Goal: Entertainment & Leisure: Consume media (video, audio)

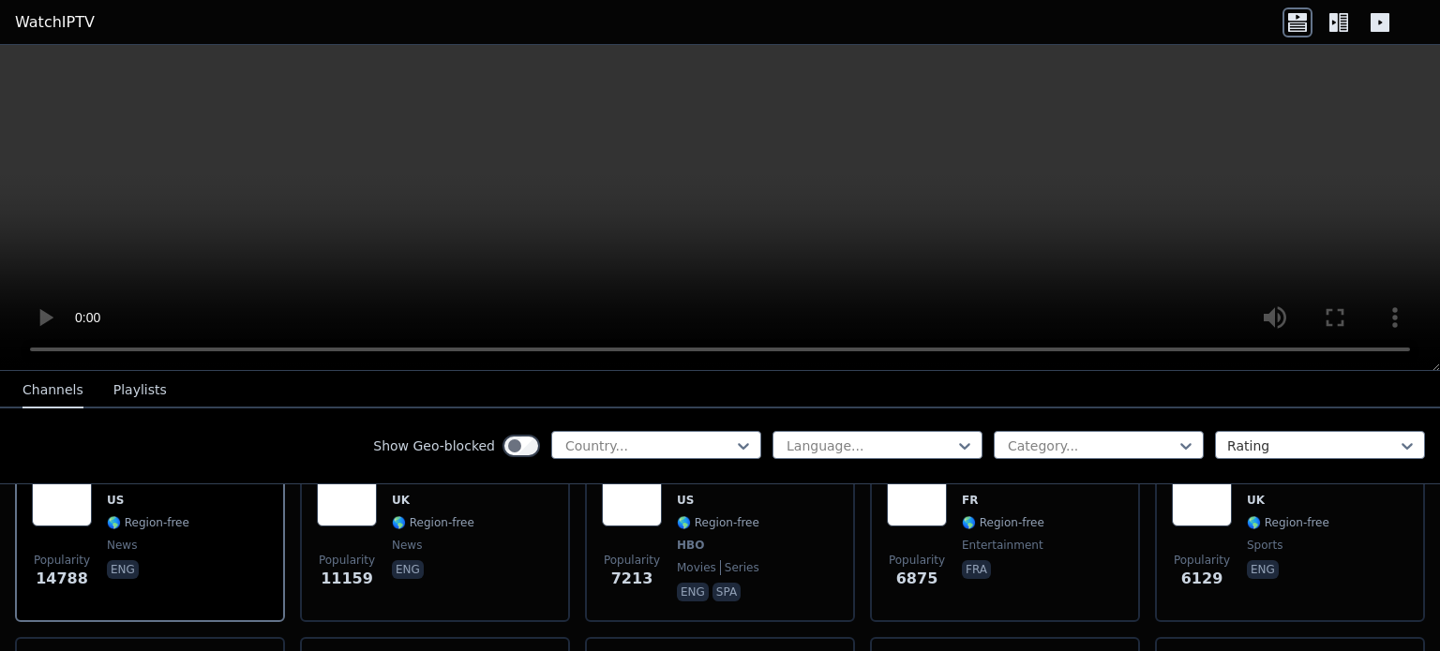
scroll to position [256, 0]
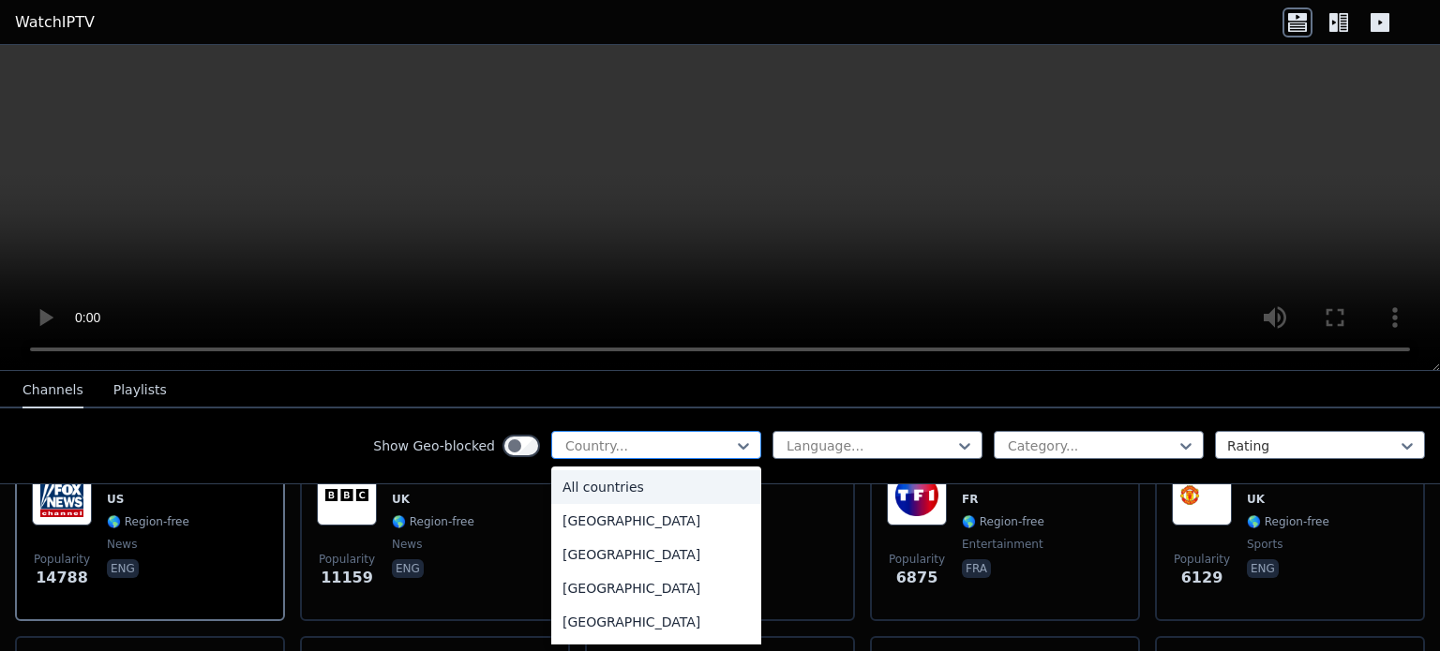
click at [652, 447] on div at bounding box center [648, 446] width 171 height 19
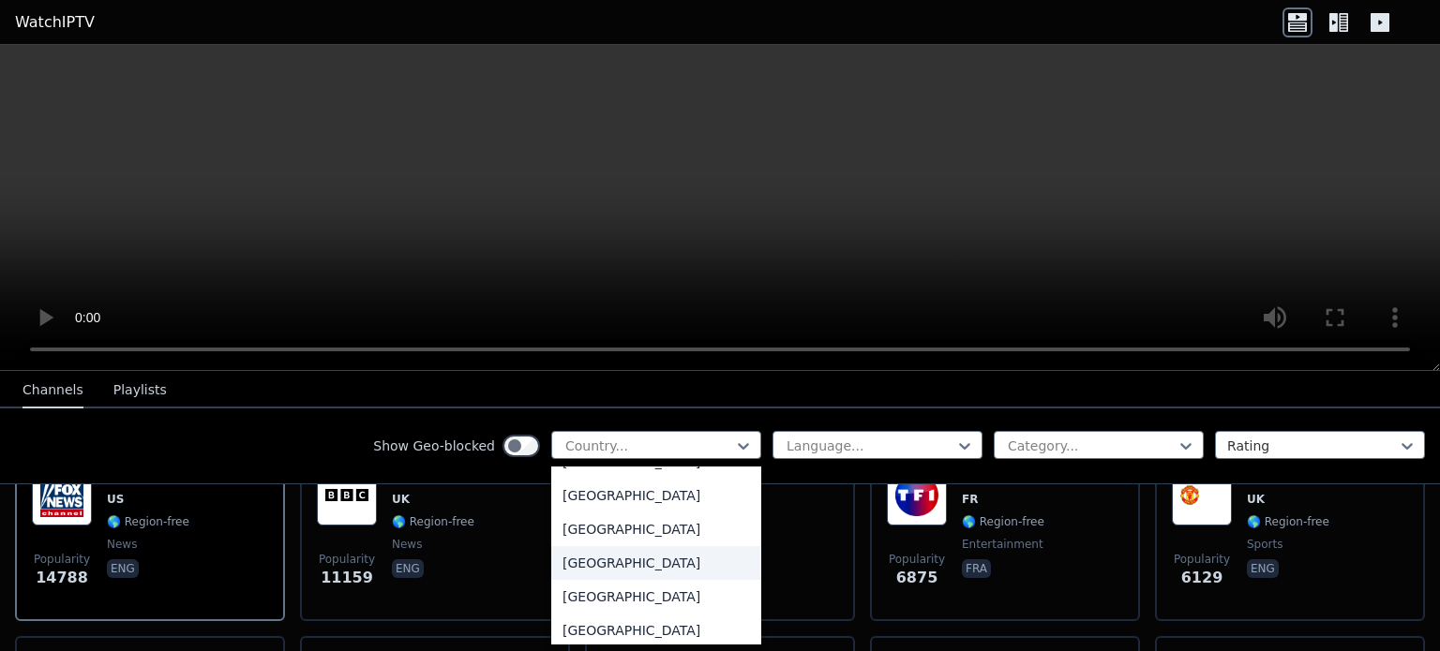
scroll to position [4975, 0]
click at [622, 555] on div "[GEOGRAPHIC_DATA]" at bounding box center [656, 559] width 210 height 34
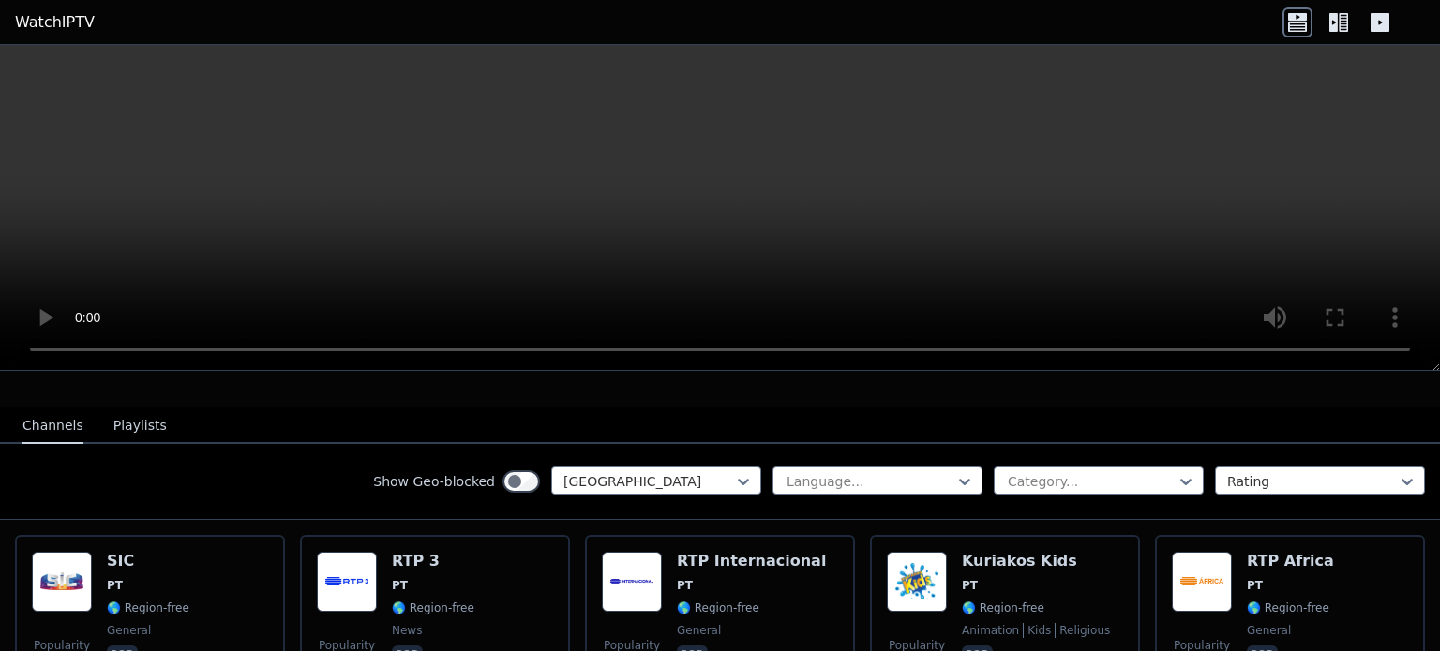
scroll to position [176, 0]
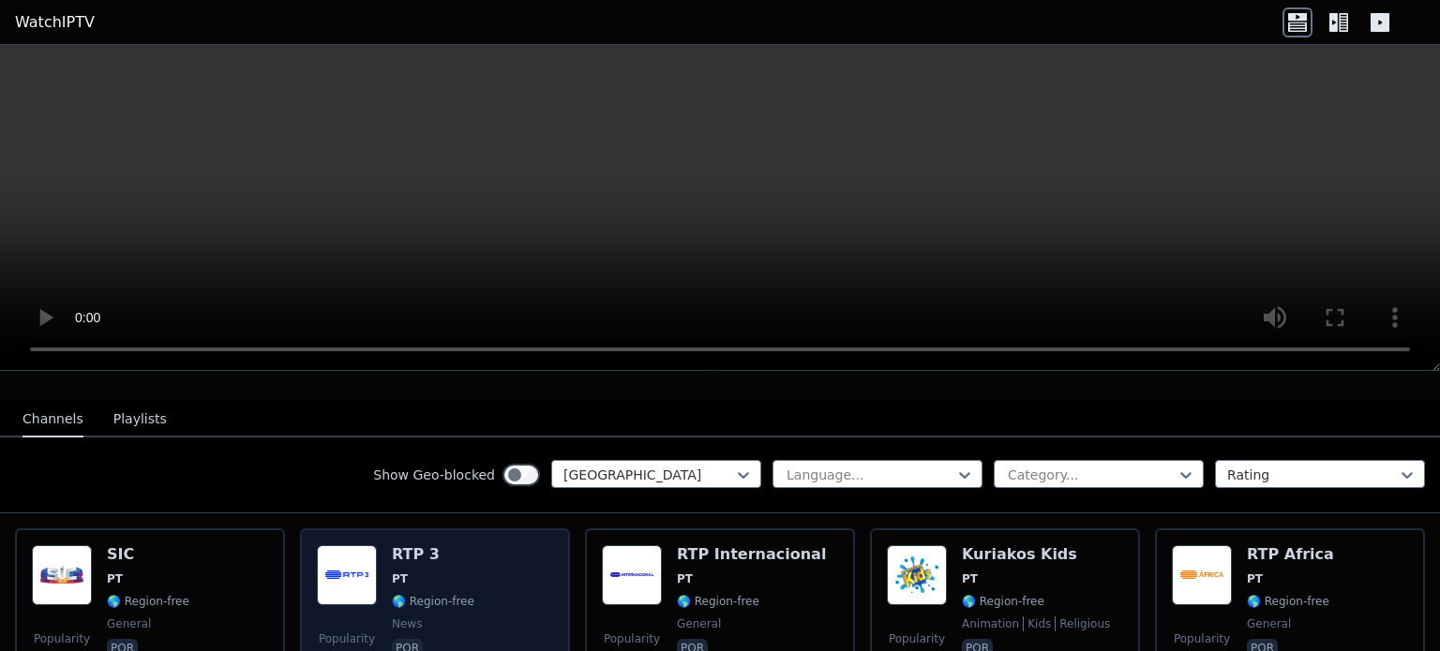
click at [396, 550] on div "RTP 3 PT 🌎 Region-free news por" at bounding box center [433, 612] width 82 height 135
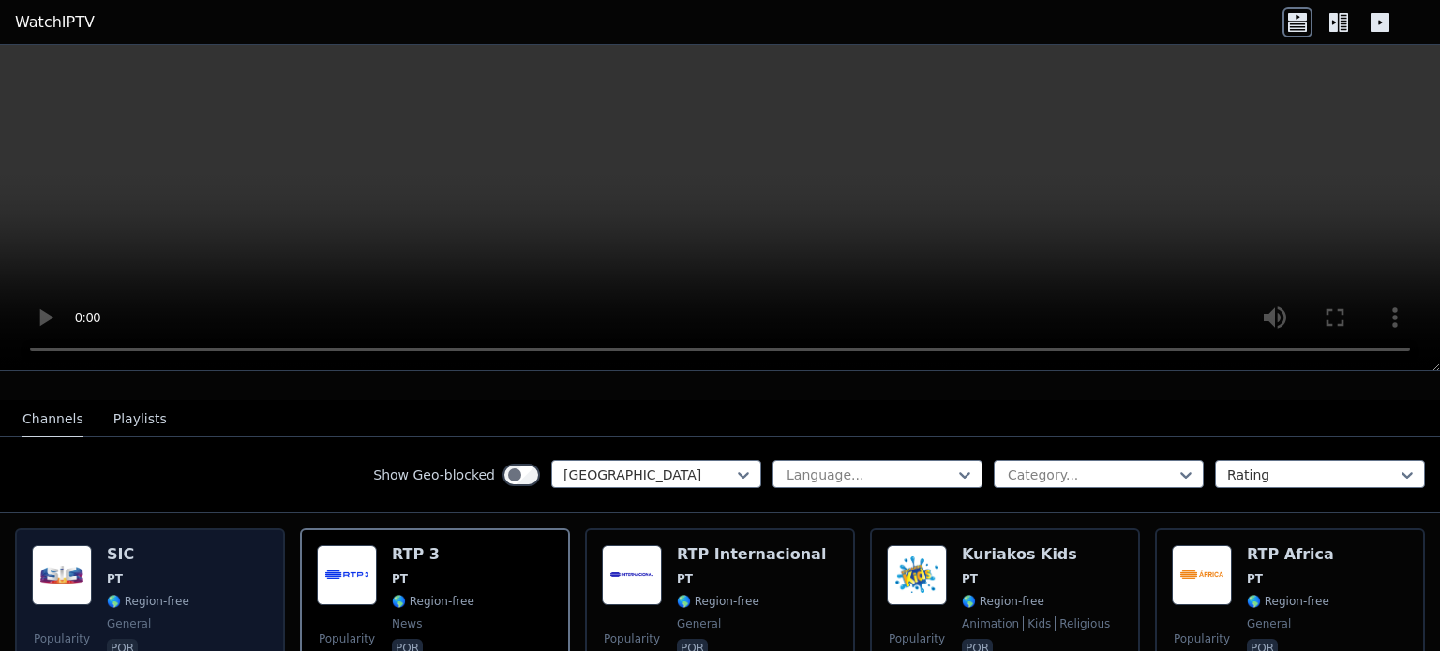
click at [144, 545] on h6 "SIC" at bounding box center [148, 554] width 82 height 19
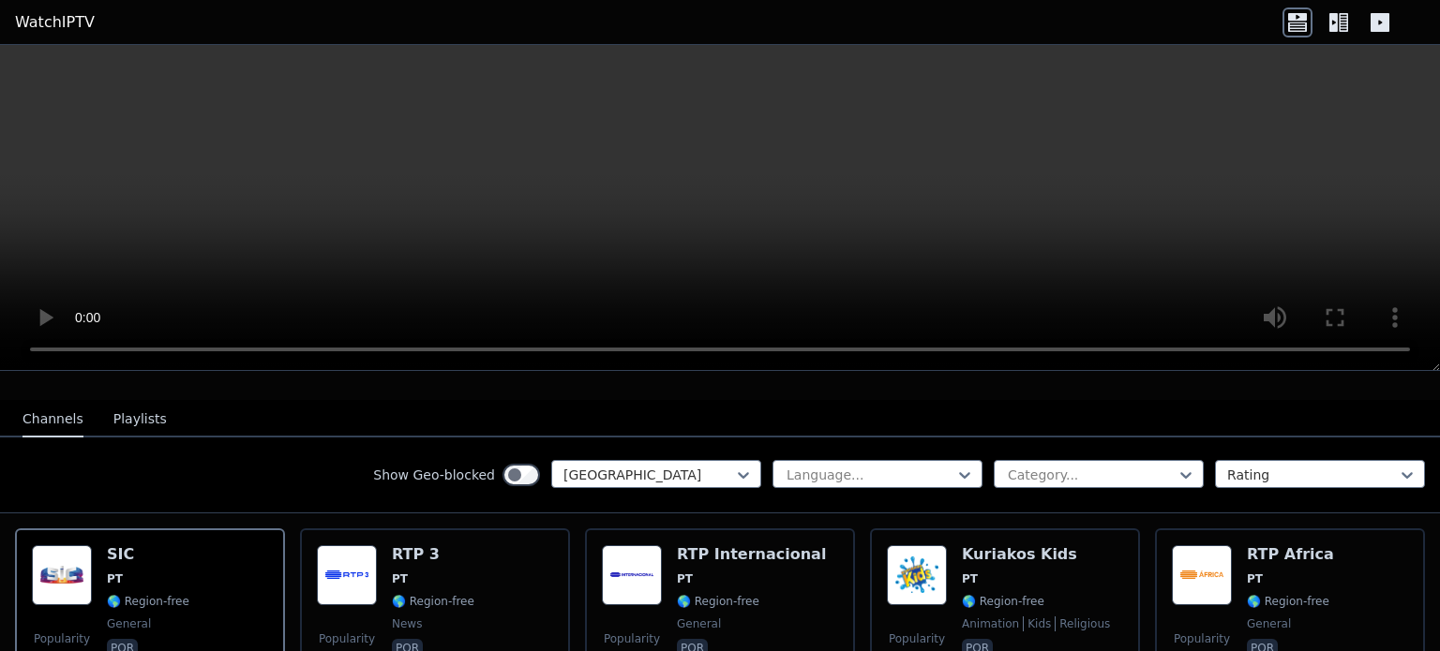
click at [1217, 153] on video at bounding box center [720, 208] width 1440 height 326
click at [788, 278] on video at bounding box center [720, 208] width 1440 height 326
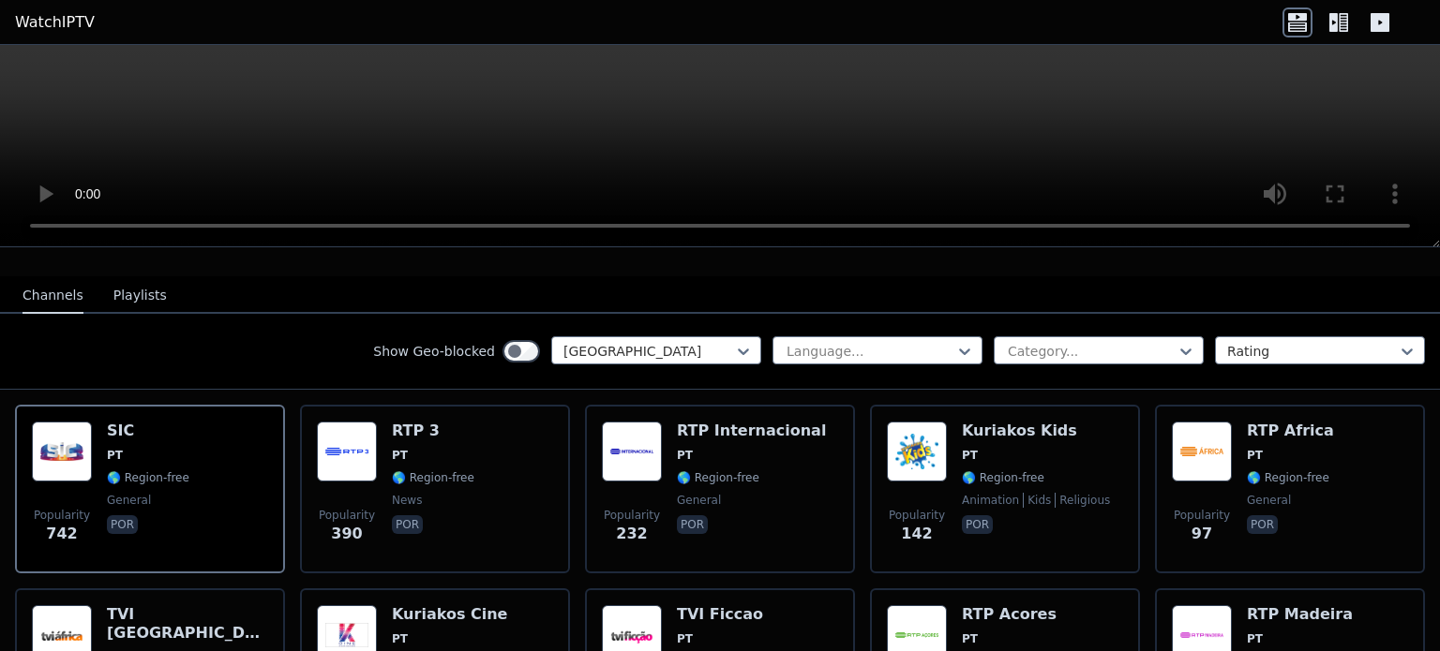
click at [49, 26] on link "WatchIPTV" at bounding box center [55, 22] width 80 height 22
